Goal: Navigation & Orientation: Understand site structure

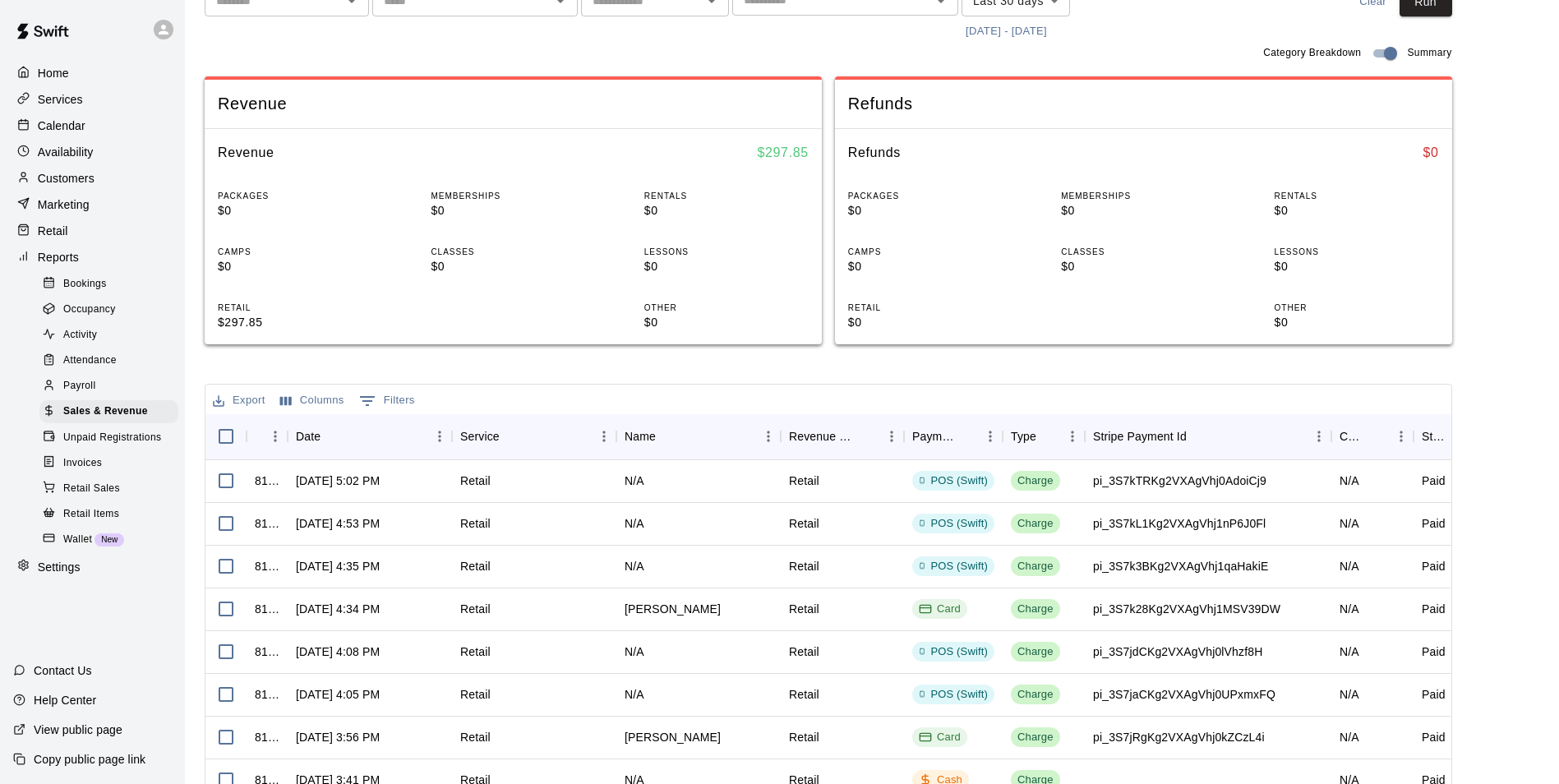
drag, startPoint x: 792, startPoint y: 604, endPoint x: 697, endPoint y: 369, distance: 253.5
click at [697, 369] on div "Sales and Revenue Report View your sales and revenue reports Visit your Stripe …" at bounding box center [828, 407] width 1248 height 1104
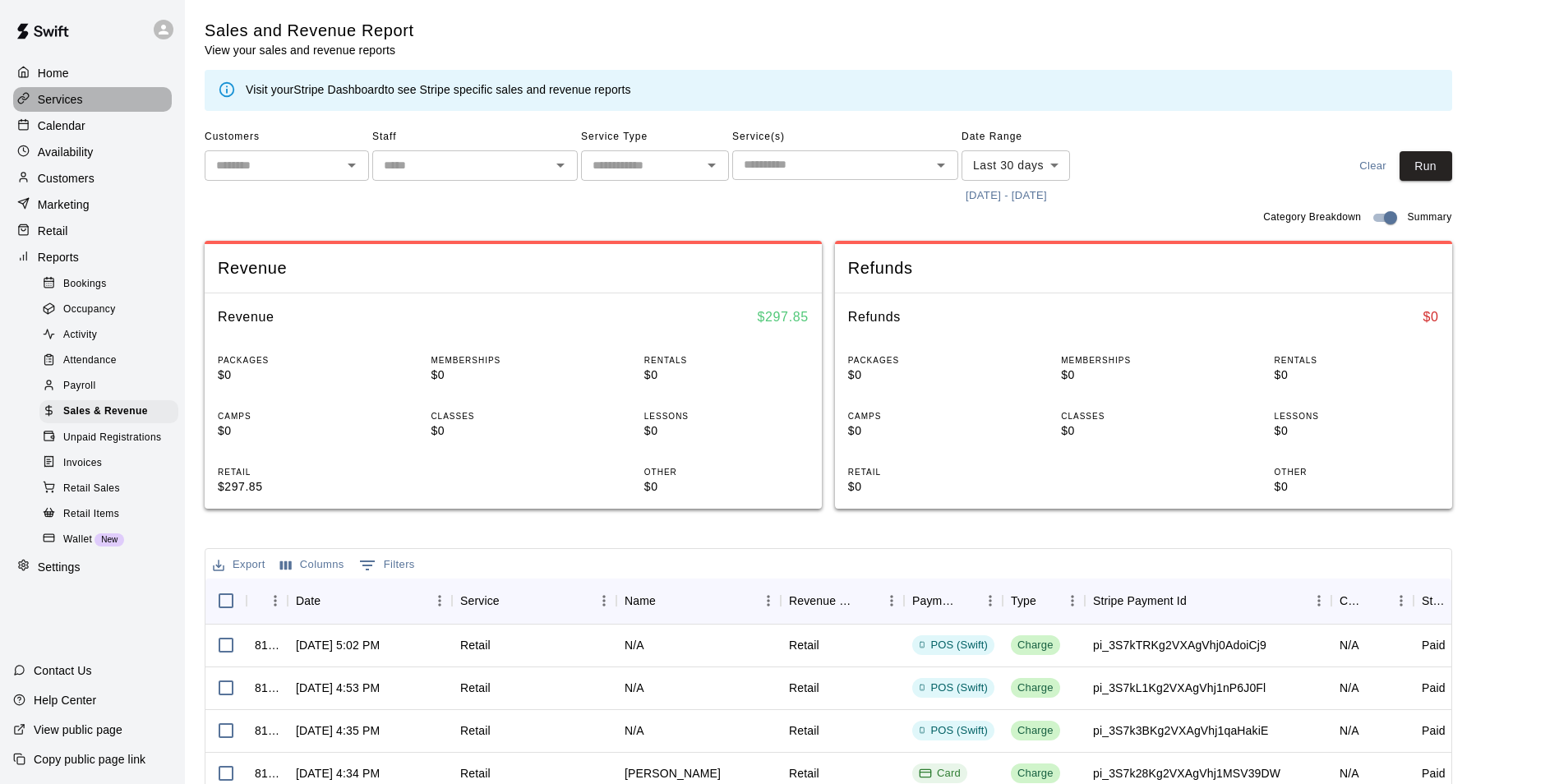
click at [46, 103] on p "Services" at bounding box center [61, 100] width 45 height 17
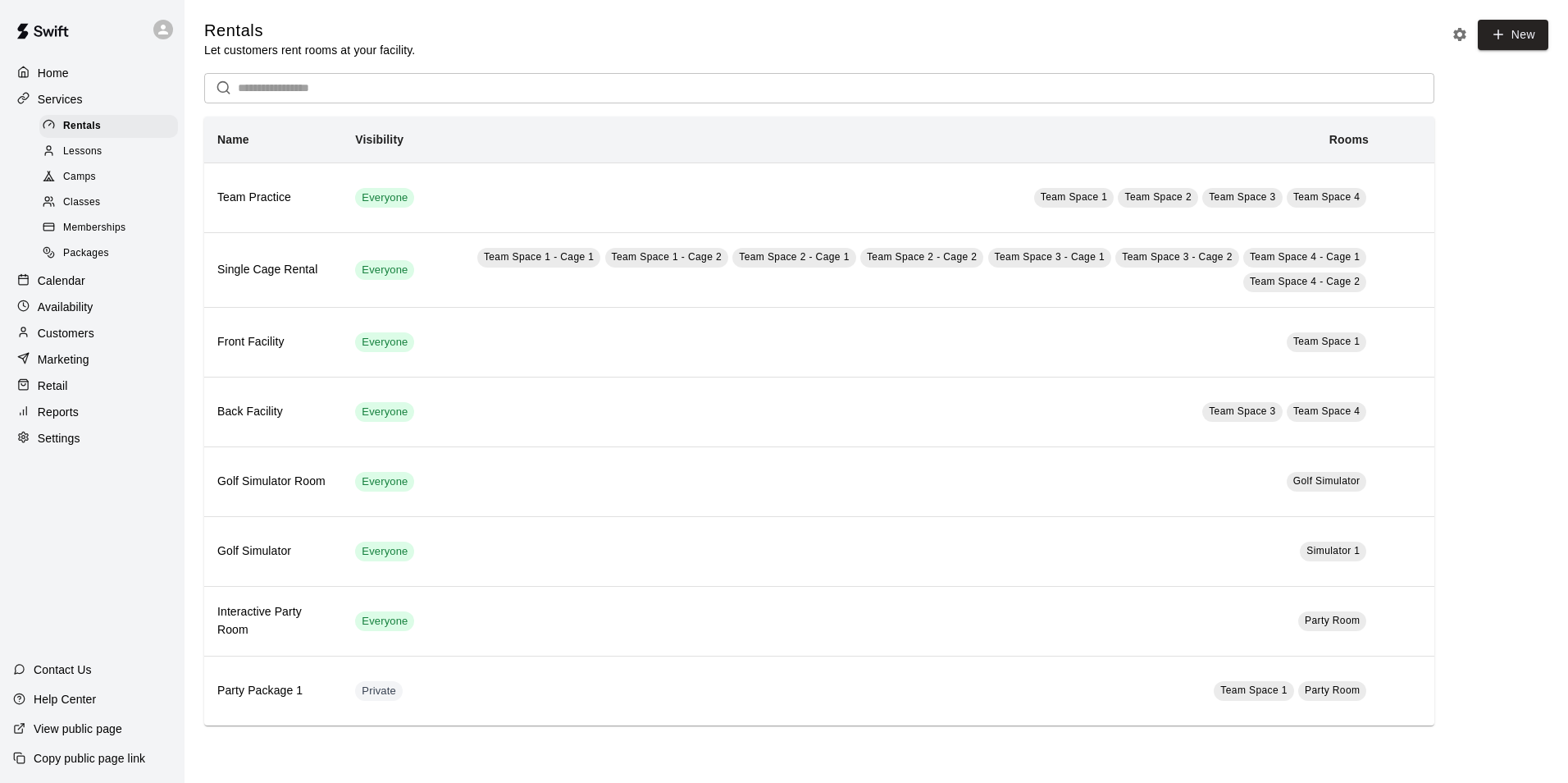
click at [58, 289] on p "Calendar" at bounding box center [61, 281] width 47 height 17
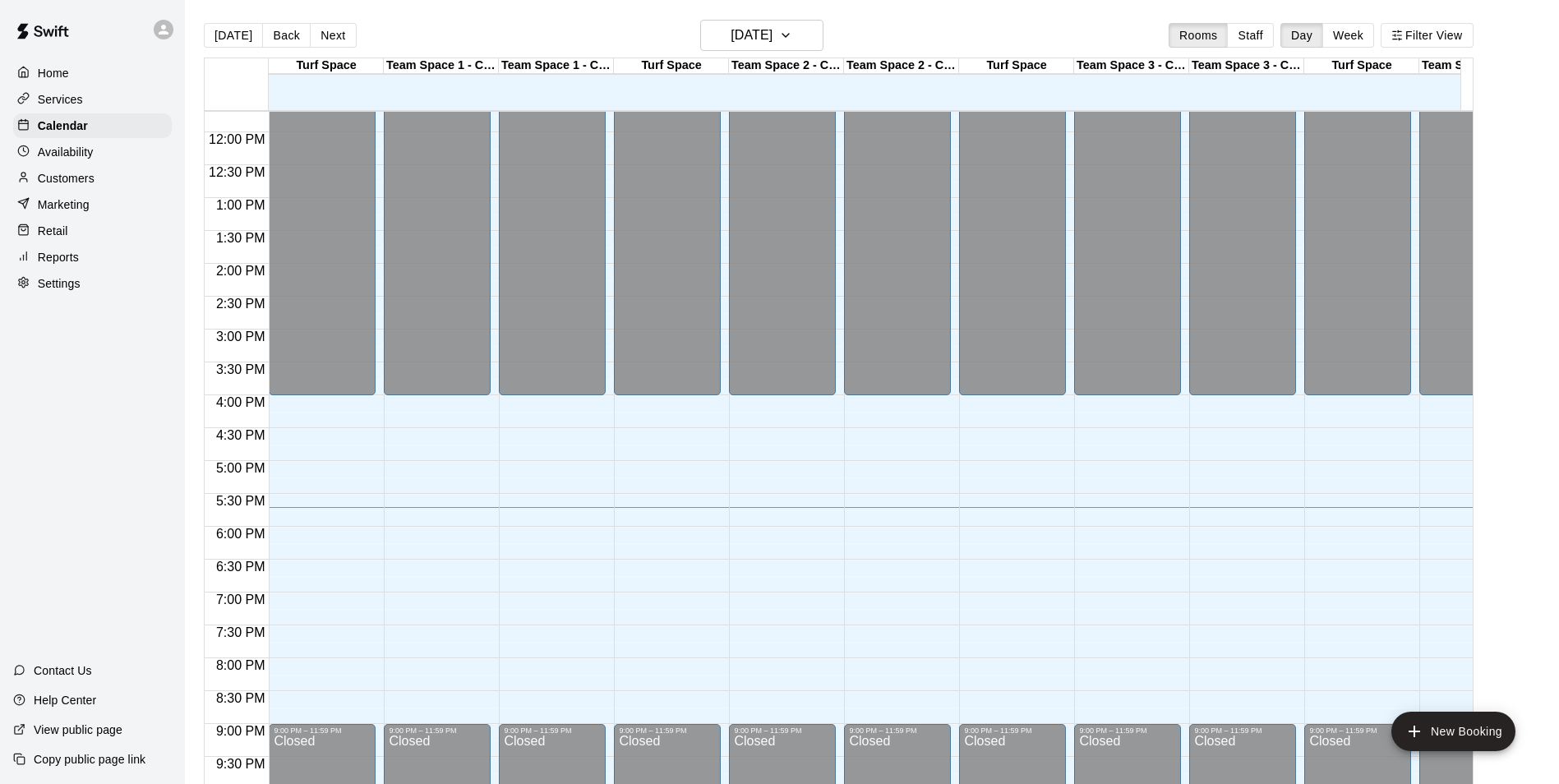
scroll to position [738, 0]
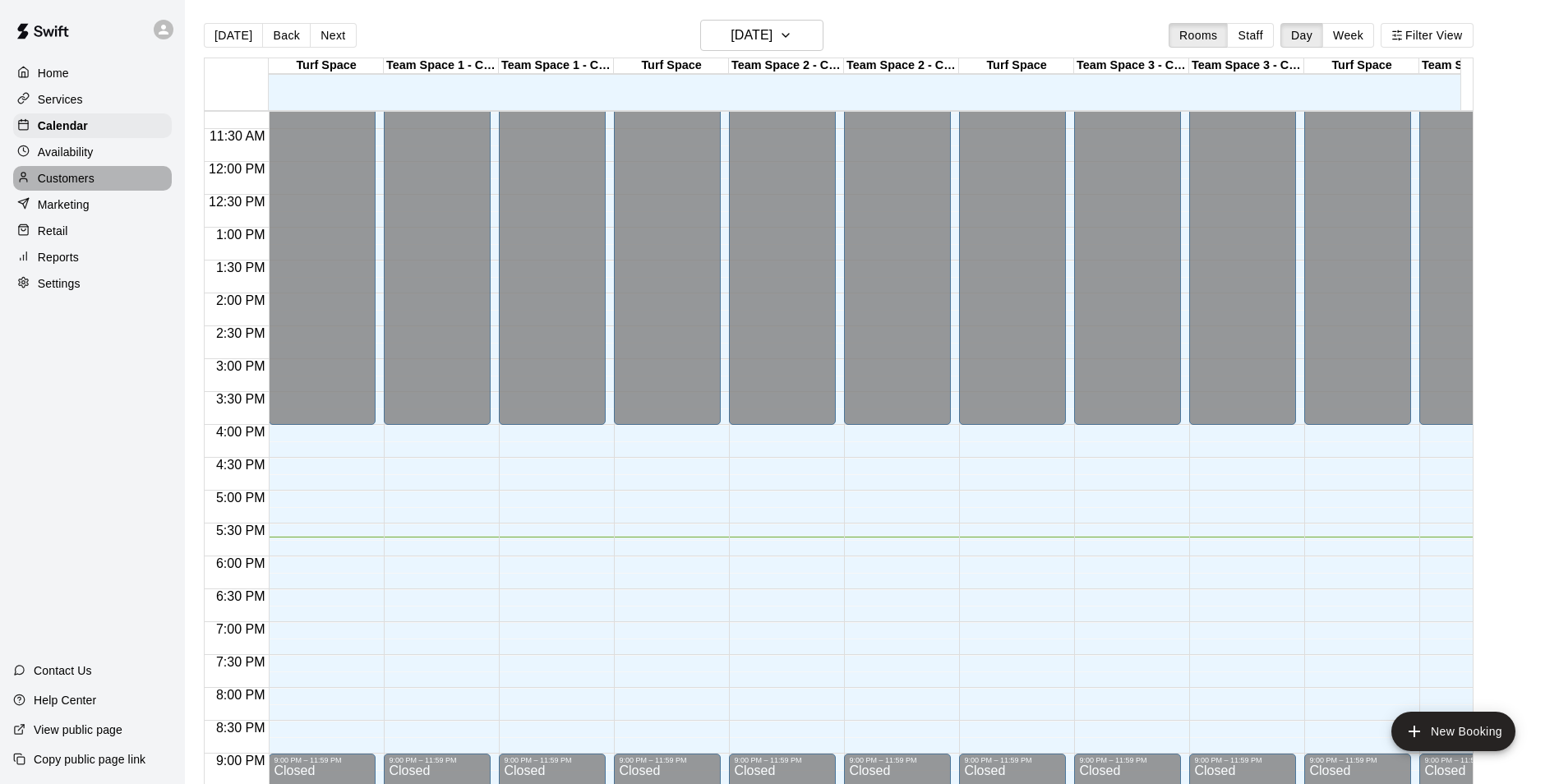
click at [50, 177] on p "Customers" at bounding box center [66, 178] width 57 height 17
